Goal: Navigation & Orientation: Go to known website

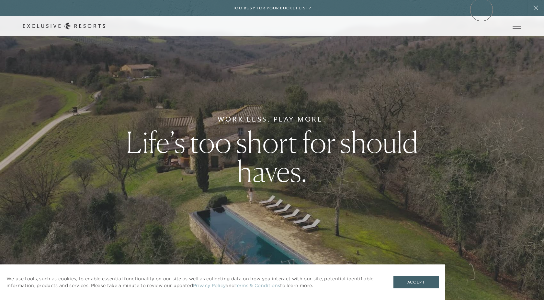
click at [481, 10] on div "Too busy for your bucket list?" at bounding box center [272, 8] width 544 height 16
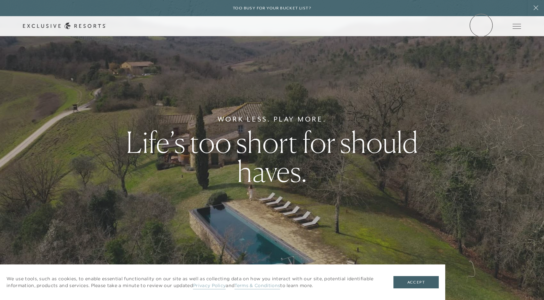
click at [0, 0] on link "Member Login" at bounding box center [0, 0] width 0 height 0
